Goal: Information Seeking & Learning: Learn about a topic

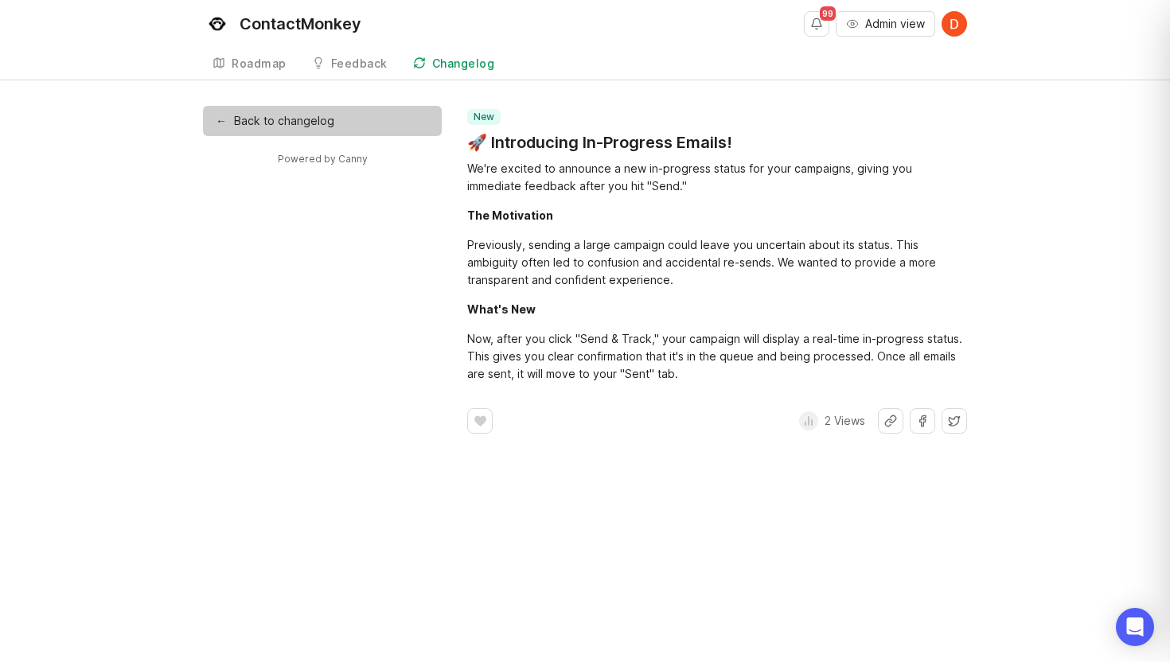
click at [283, 114] on link "← Back to changelog" at bounding box center [322, 121] width 239 height 30
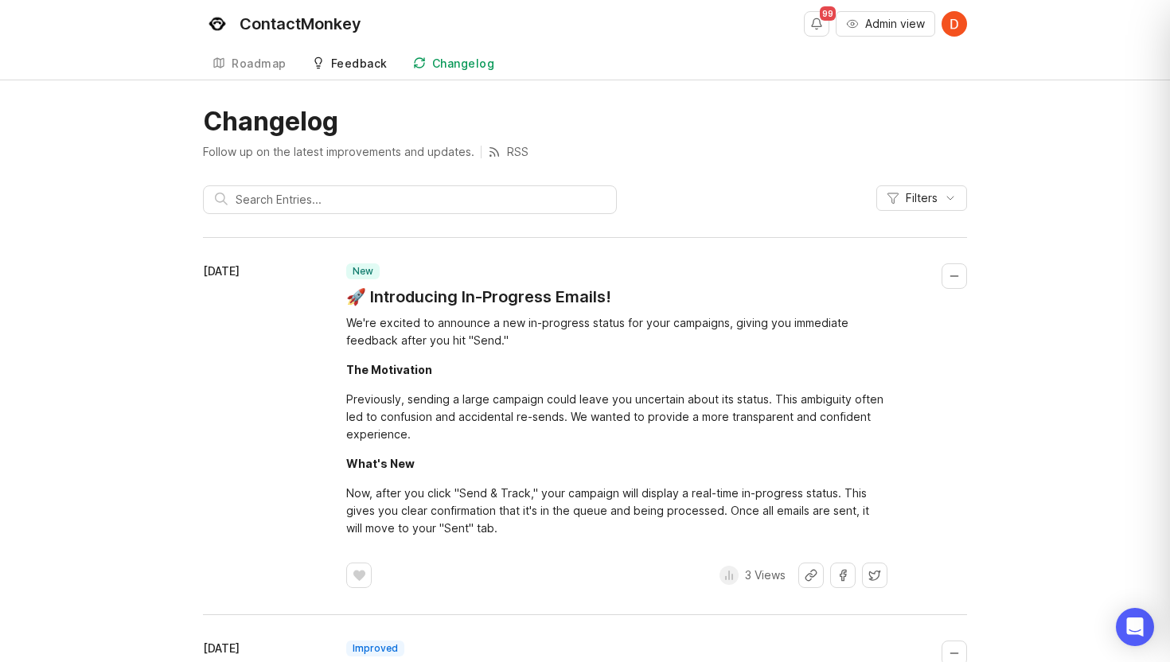
click at [357, 58] on div "Feedback" at bounding box center [359, 63] width 57 height 11
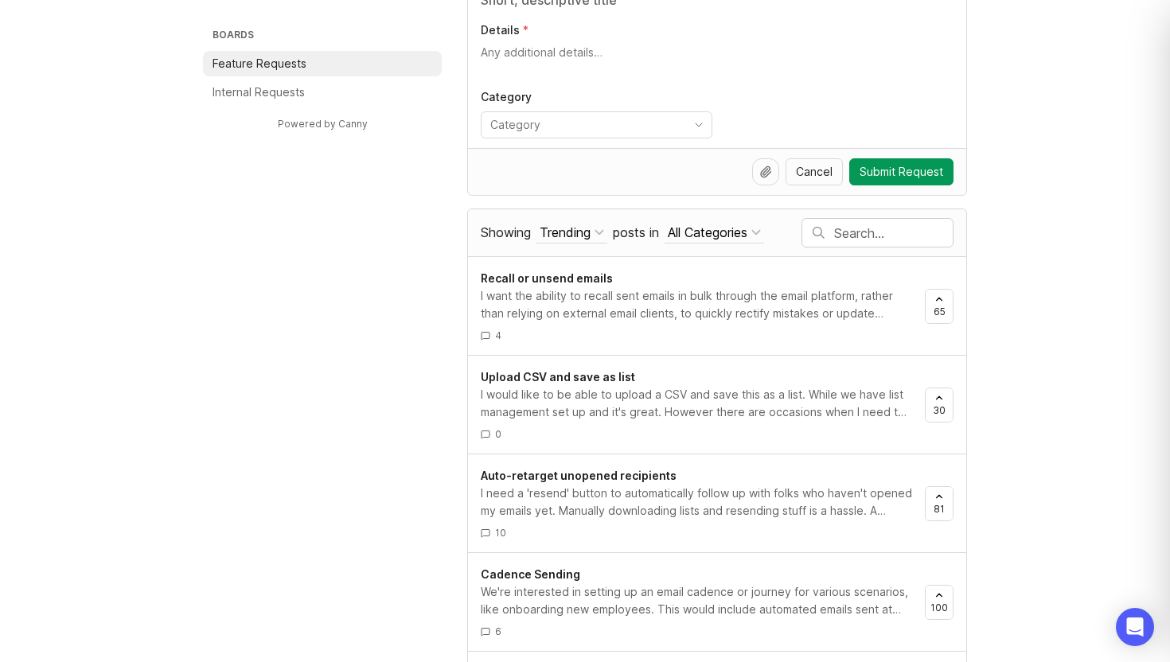
scroll to position [173, 0]
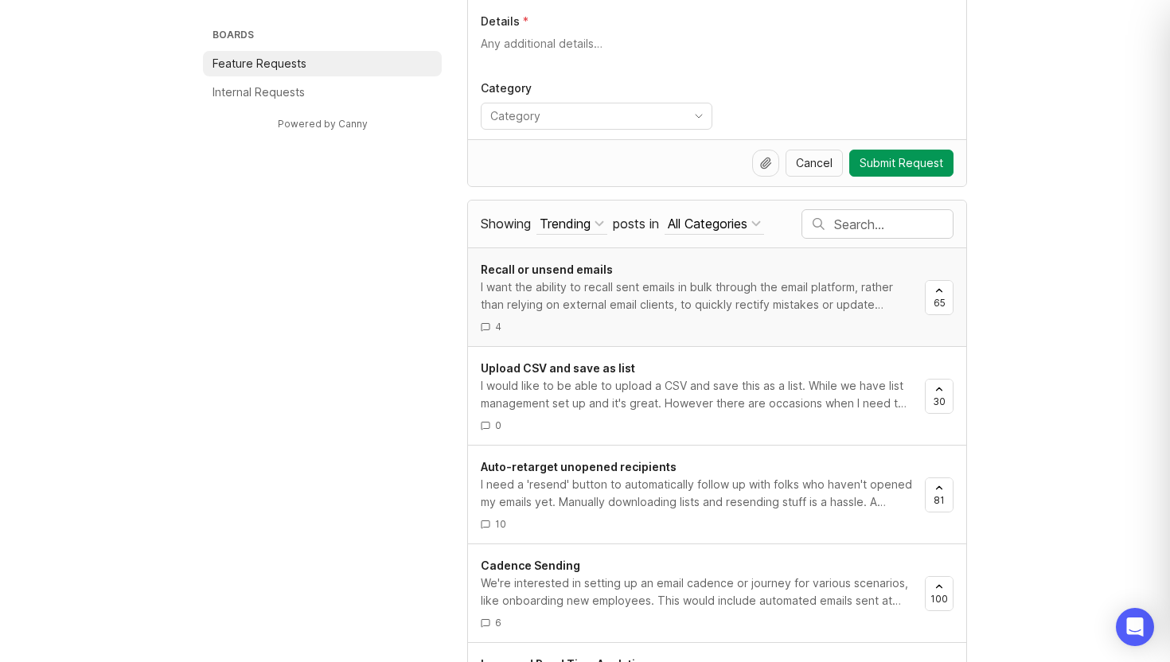
click at [691, 294] on div "I want the ability to recall sent emails in bulk through the email platform, ra…" at bounding box center [696, 296] width 431 height 35
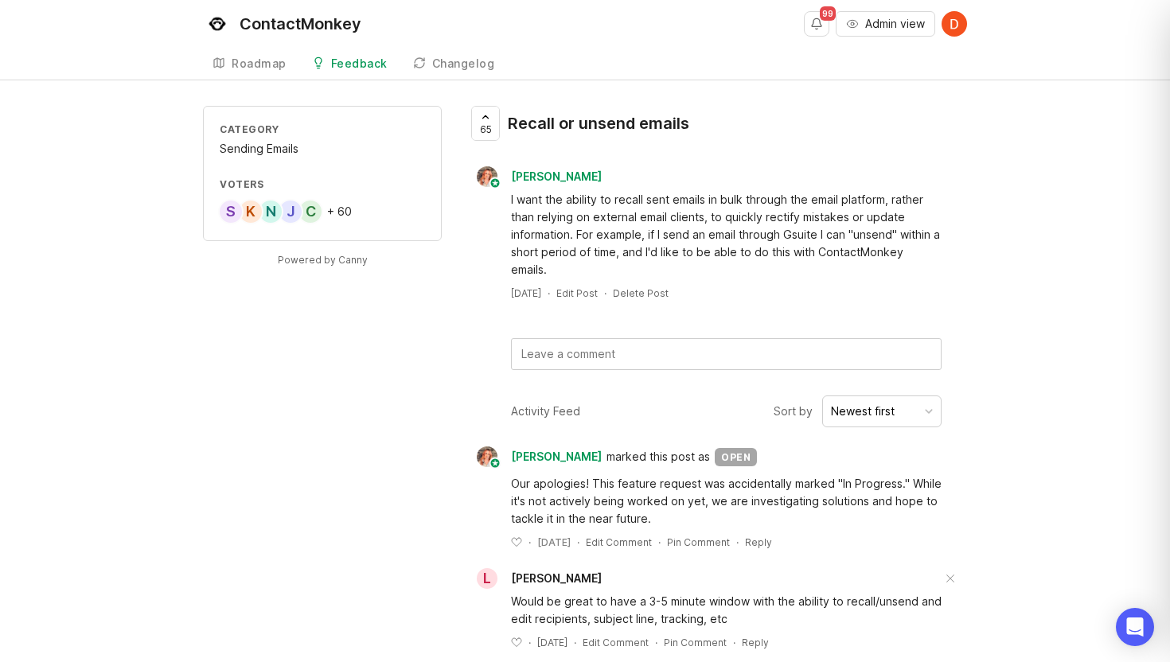
scroll to position [173, 0]
